Goal: Navigation & Orientation: Find specific page/section

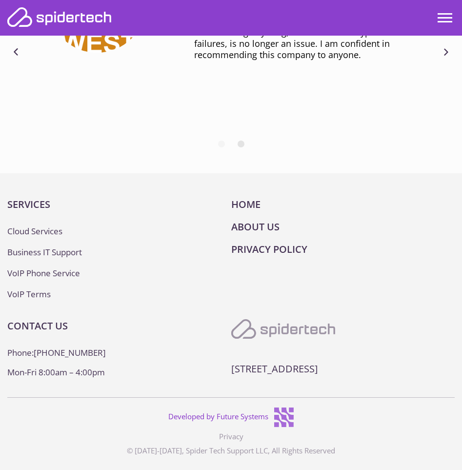
scroll to position [3852, 0]
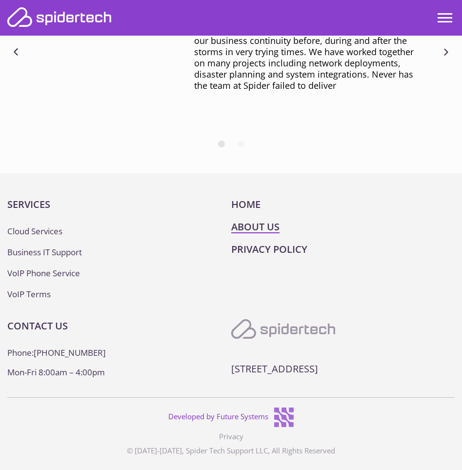
click at [266, 220] on link "About Us" at bounding box center [255, 226] width 48 height 13
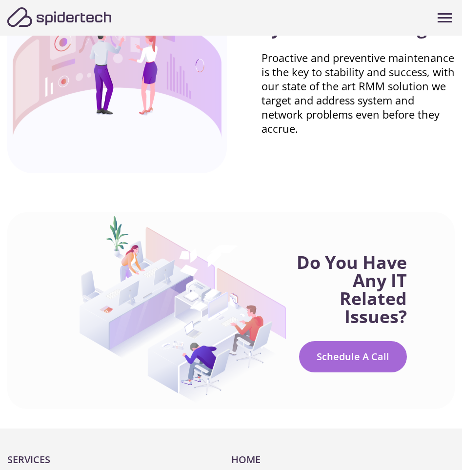
scroll to position [1610, 0]
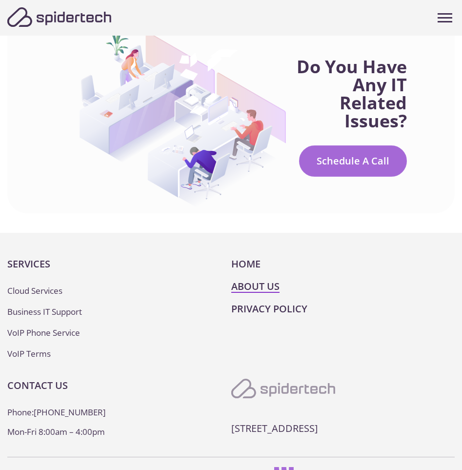
drag, startPoint x: 0, startPoint y: 0, endPoint x: 266, endPoint y: 214, distance: 340.9
click at [266, 279] on link "About Us" at bounding box center [255, 285] width 48 height 13
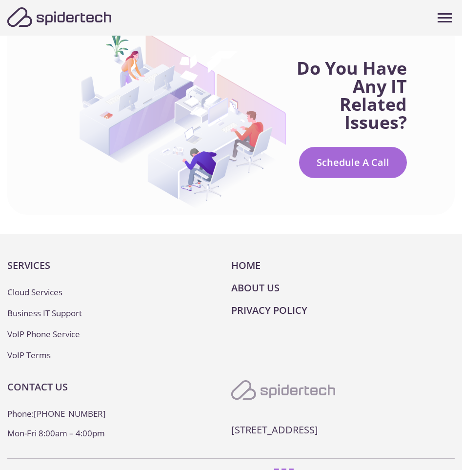
scroll to position [1610, 0]
